Goal: Information Seeking & Learning: Learn about a topic

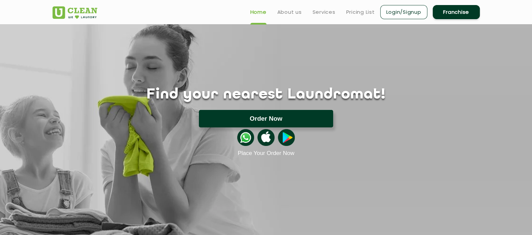
click at [291, 115] on button "Order Now" at bounding box center [266, 119] width 134 height 18
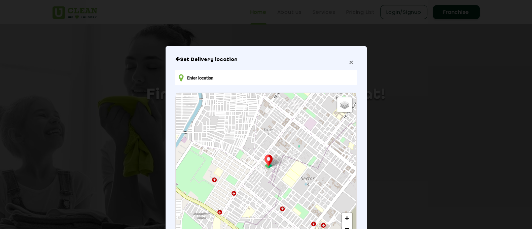
click at [349, 65] on span "×" at bounding box center [351, 62] width 4 height 8
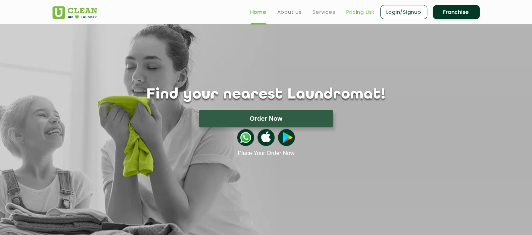
click at [352, 8] on link "Pricing List" at bounding box center [360, 12] width 29 height 8
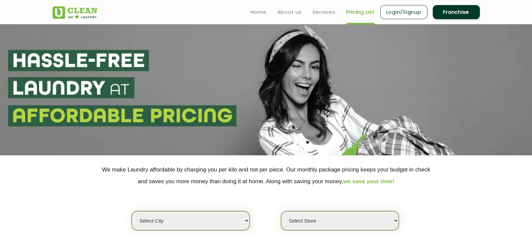
click at [195, 217] on select "Select city [GEOGRAPHIC_DATA] [GEOGRAPHIC_DATA] [GEOGRAPHIC_DATA] [GEOGRAPHIC_D…" at bounding box center [191, 220] width 118 height 19
select select "70"
click at [132, 211] on select "Select city [GEOGRAPHIC_DATA] [GEOGRAPHIC_DATA] [GEOGRAPHIC_DATA] [GEOGRAPHIC_D…" at bounding box center [191, 220] width 118 height 19
click at [321, 220] on select "Select Store [GEOGRAPHIC_DATA]-61 [GEOGRAPHIC_DATA]" at bounding box center [340, 220] width 118 height 19
click at [281, 211] on select "Select Store [GEOGRAPHIC_DATA]-61 [GEOGRAPHIC_DATA]" at bounding box center [340, 220] width 118 height 19
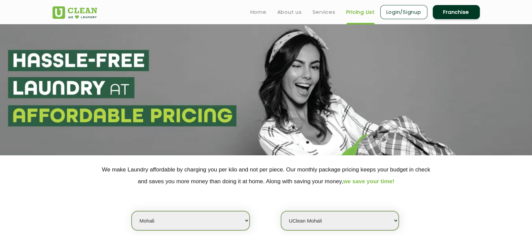
click at [321, 229] on select "Select Store [GEOGRAPHIC_DATA]-61 [GEOGRAPHIC_DATA]" at bounding box center [340, 220] width 118 height 19
select select "446"
click at [281, 211] on select "Select Store [GEOGRAPHIC_DATA]-61 [GEOGRAPHIC_DATA]" at bounding box center [340, 220] width 118 height 19
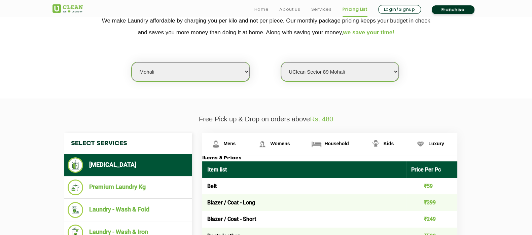
scroll to position [214, 0]
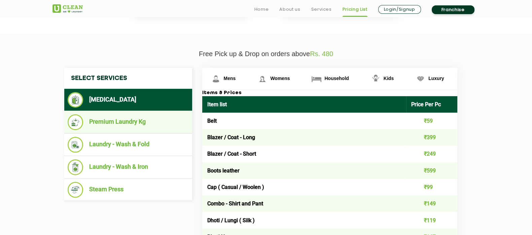
click at [155, 122] on li "Premium Laundry Kg" at bounding box center [128, 122] width 121 height 16
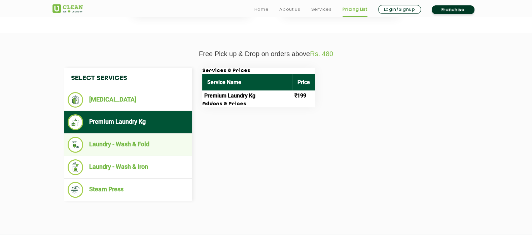
click at [114, 137] on li "Laundry - Wash & Fold" at bounding box center [128, 145] width 121 height 16
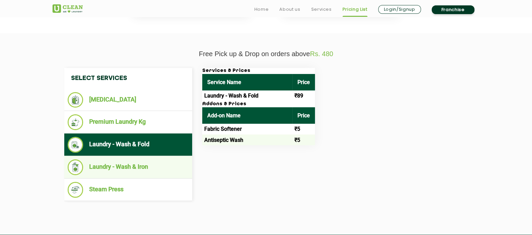
click at [127, 163] on li "Laundry - Wash & Iron" at bounding box center [128, 168] width 121 height 16
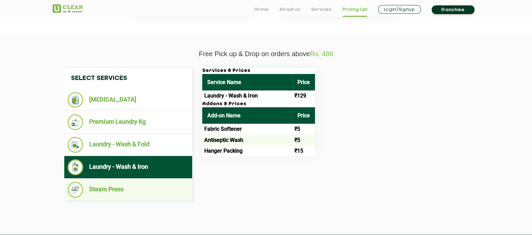
click at [142, 187] on li "Steam Press" at bounding box center [128, 190] width 121 height 16
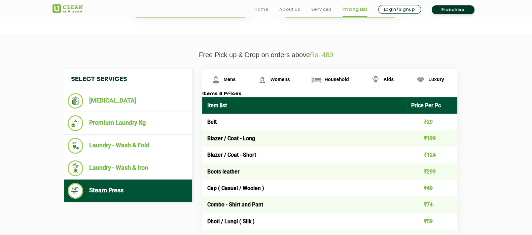
scroll to position [220, 0]
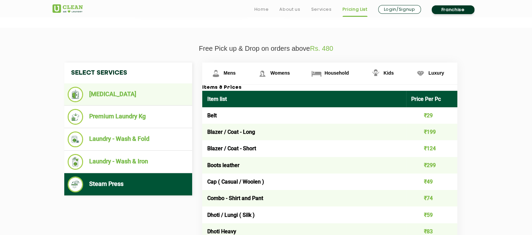
click at [116, 94] on li "[MEDICAL_DATA]" at bounding box center [128, 94] width 121 height 15
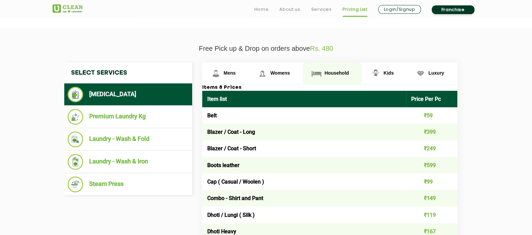
click at [333, 73] on span "Household" at bounding box center [336, 72] width 24 height 5
click at [324, 69] on link "Household" at bounding box center [332, 74] width 59 height 22
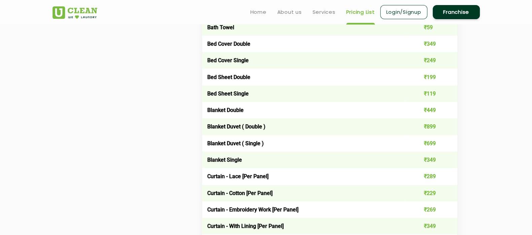
scroll to position [443, 0]
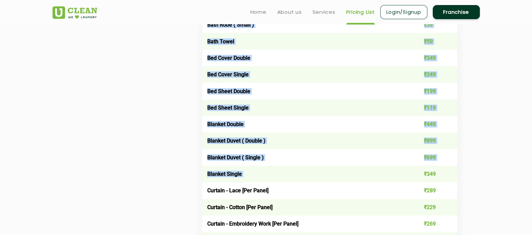
drag, startPoint x: 409, startPoint y: 174, endPoint x: 531, endPoint y: 86, distance: 150.8
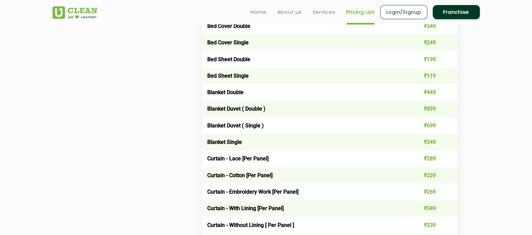
scroll to position [681, 0]
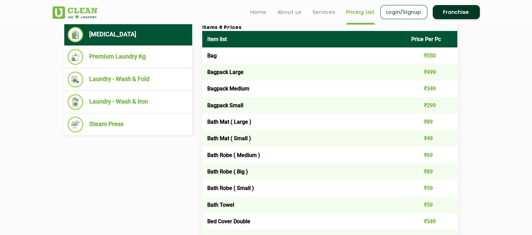
scroll to position [264, 0]
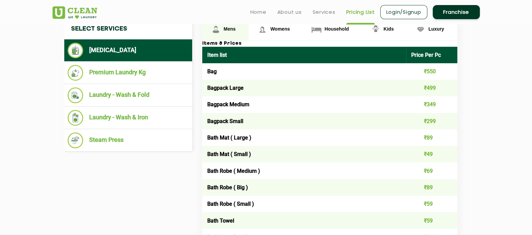
click at [233, 30] on span "Mens" at bounding box center [230, 28] width 12 height 5
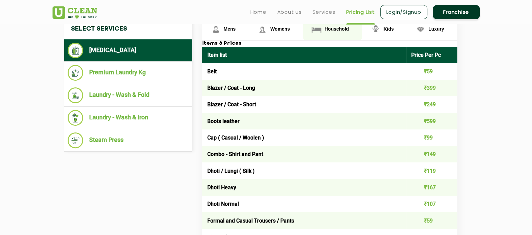
click at [335, 31] on span "Household" at bounding box center [336, 28] width 24 height 5
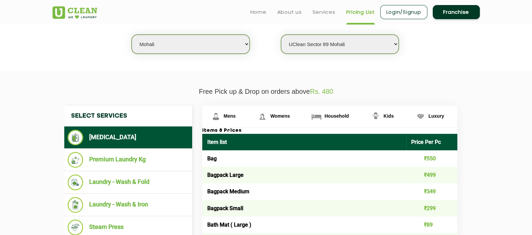
scroll to position [157, 0]
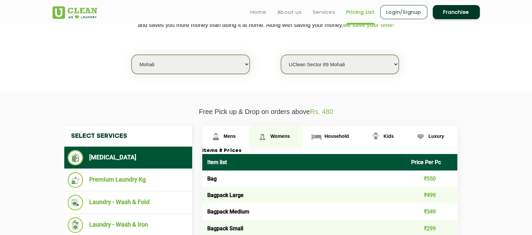
click at [287, 130] on link "Womens" at bounding box center [276, 137] width 54 height 22
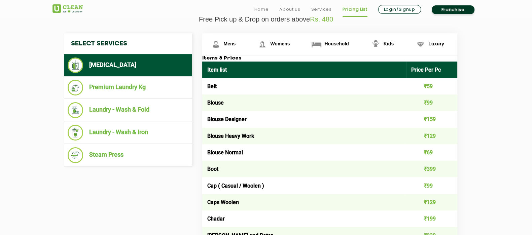
scroll to position [256, 0]
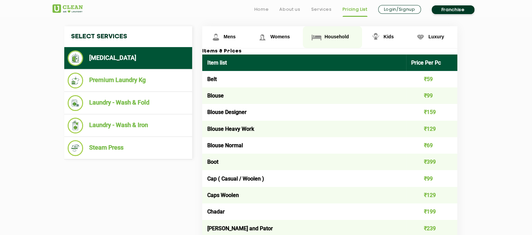
click at [329, 37] on span "Household" at bounding box center [336, 36] width 24 height 5
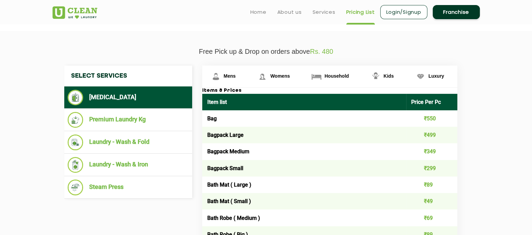
scroll to position [181, 0]
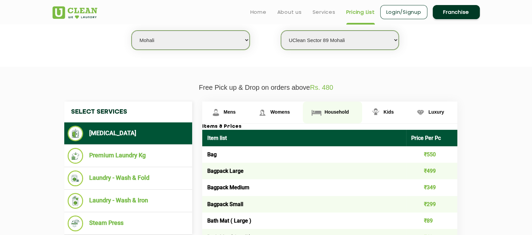
click at [344, 107] on link "Household" at bounding box center [332, 113] width 59 height 22
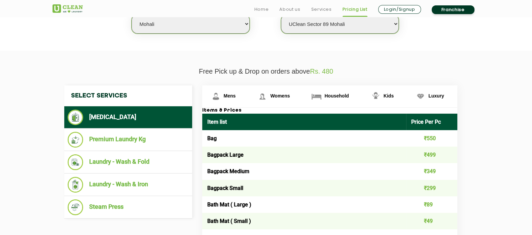
scroll to position [214, 0]
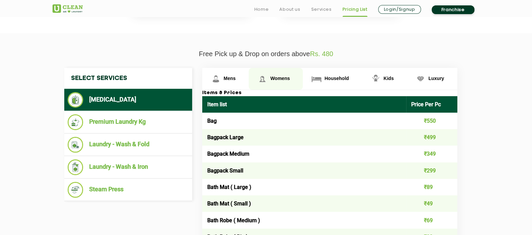
click at [276, 83] on link "Womens" at bounding box center [276, 79] width 54 height 22
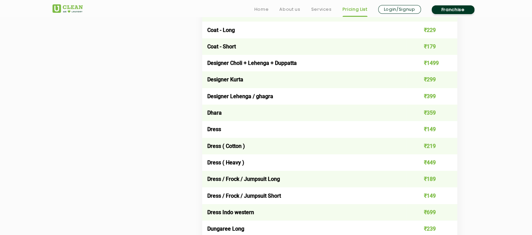
scroll to position [521, 0]
